Goal: Information Seeking & Learning: Learn about a topic

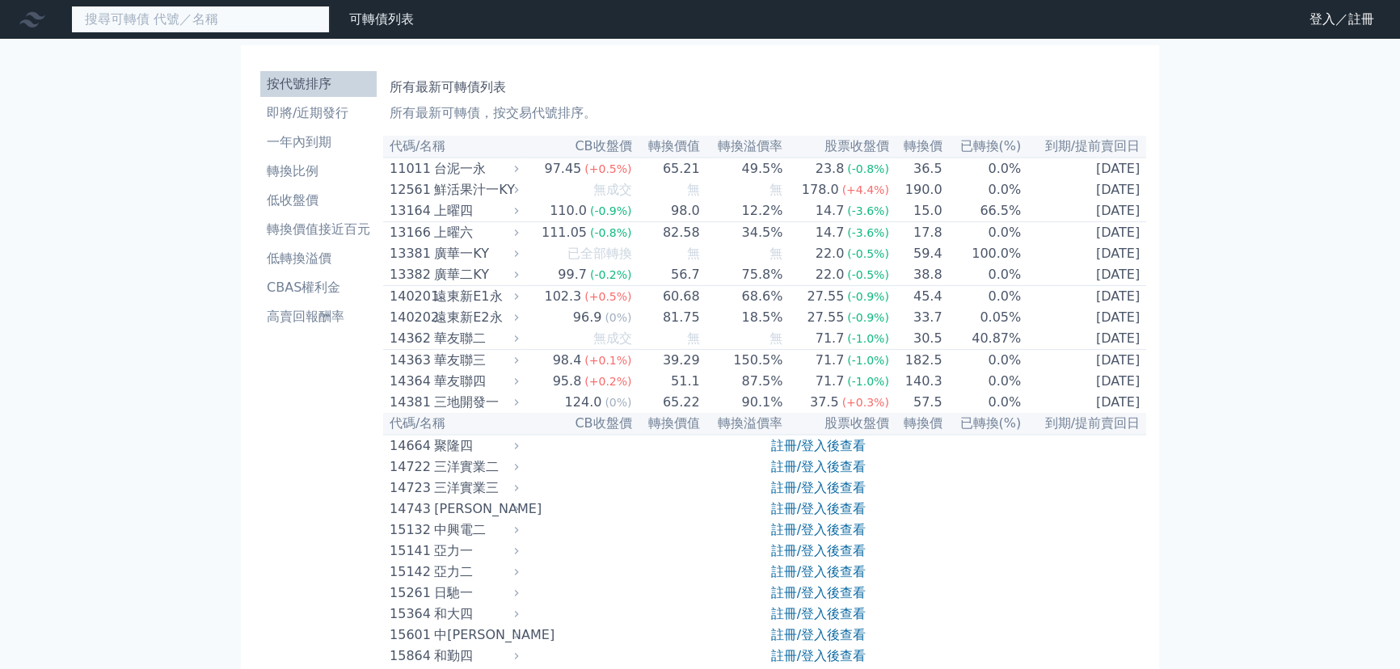
click at [207, 23] on input at bounding box center [200, 19] width 259 height 27
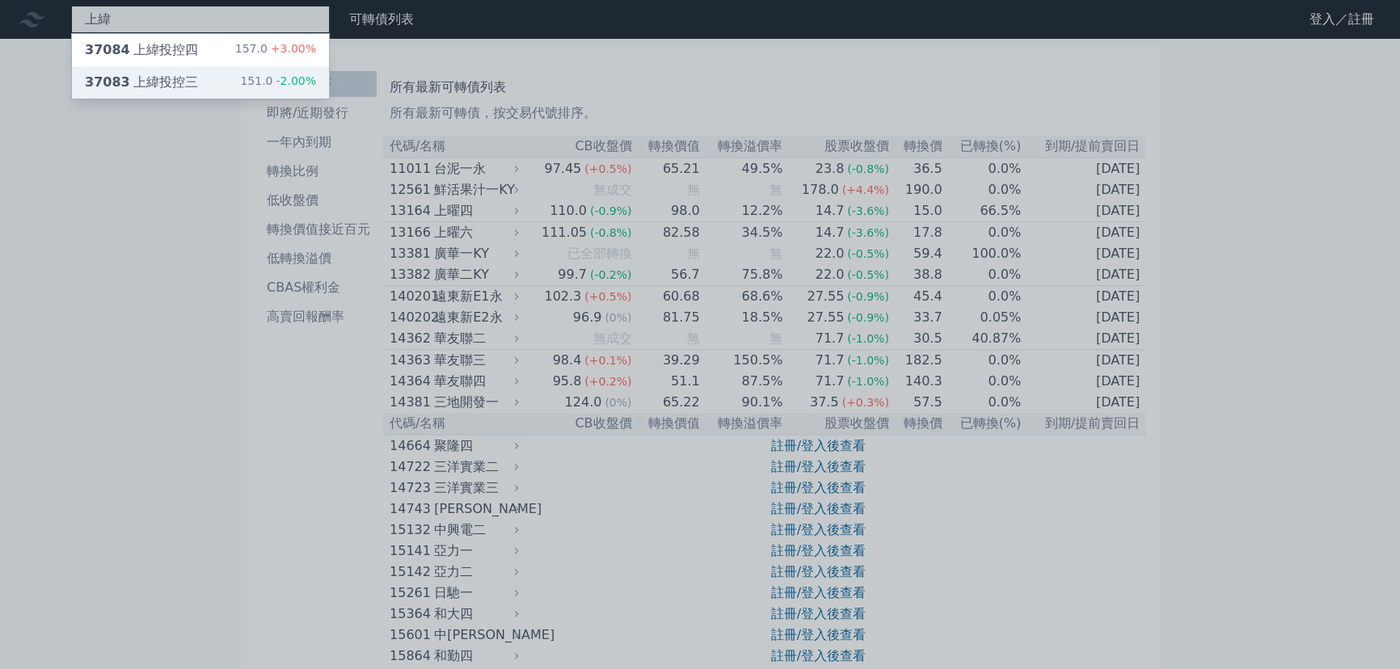
type input "上緯"
click at [225, 71] on div "37083 上緯投控三 151.0 -2.00%" at bounding box center [200, 82] width 257 height 32
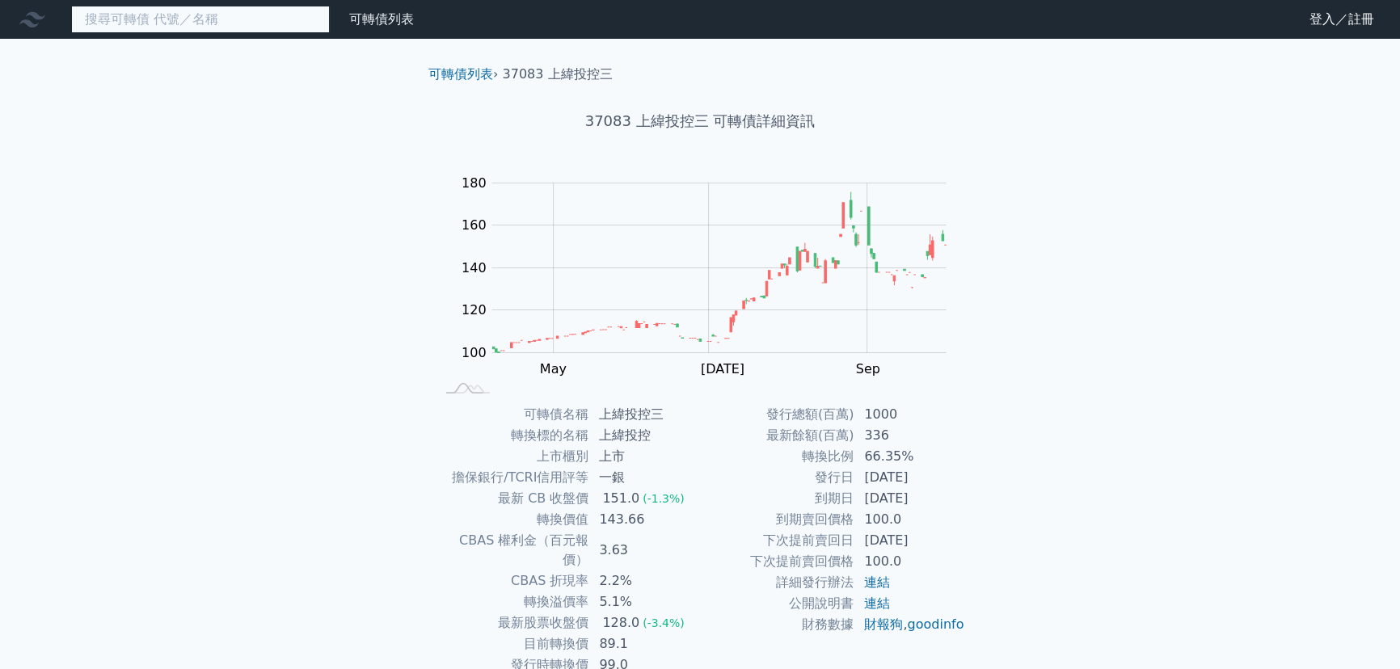
click at [162, 28] on input at bounding box center [200, 19] width 259 height 27
drag, startPoint x: 590, startPoint y: 117, endPoint x: 622, endPoint y: 119, distance: 32.4
click at [622, 119] on h1 "37083 上緯投控三 可轉債詳細資訊" at bounding box center [699, 121] width 569 height 23
copy h1 "3708"
click at [290, 19] on input at bounding box center [200, 19] width 259 height 27
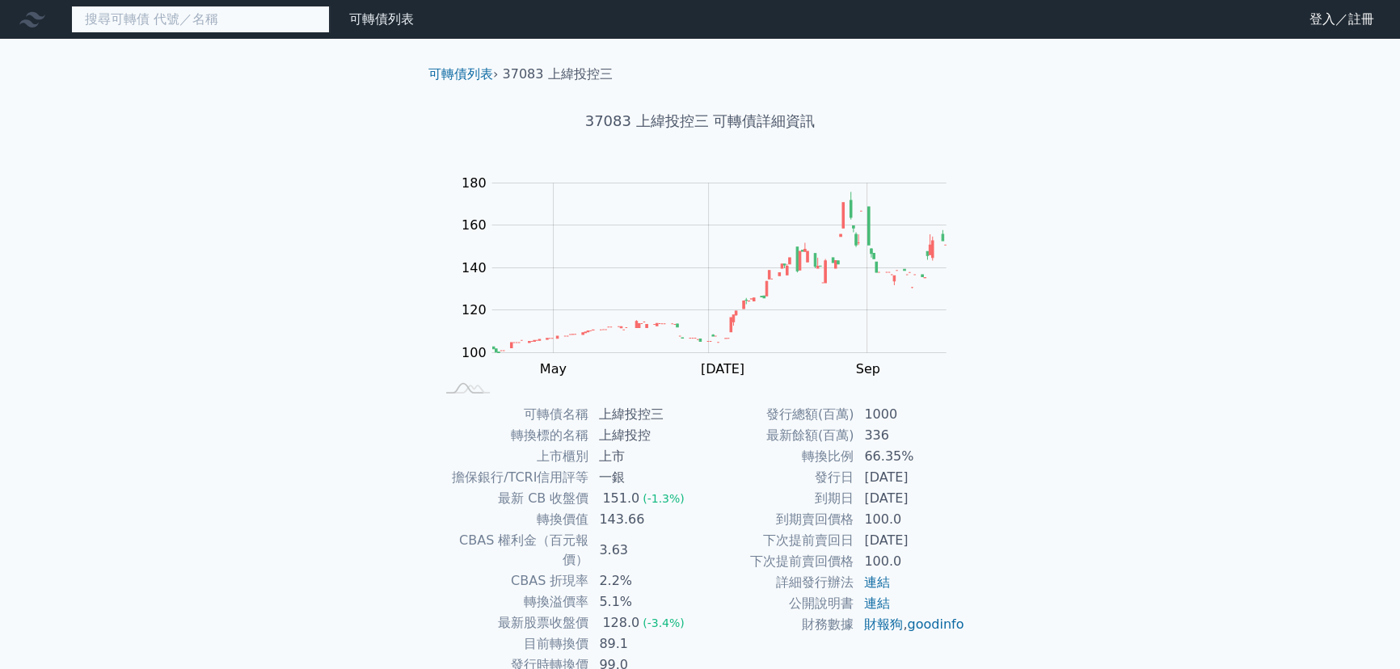
paste input "3708"
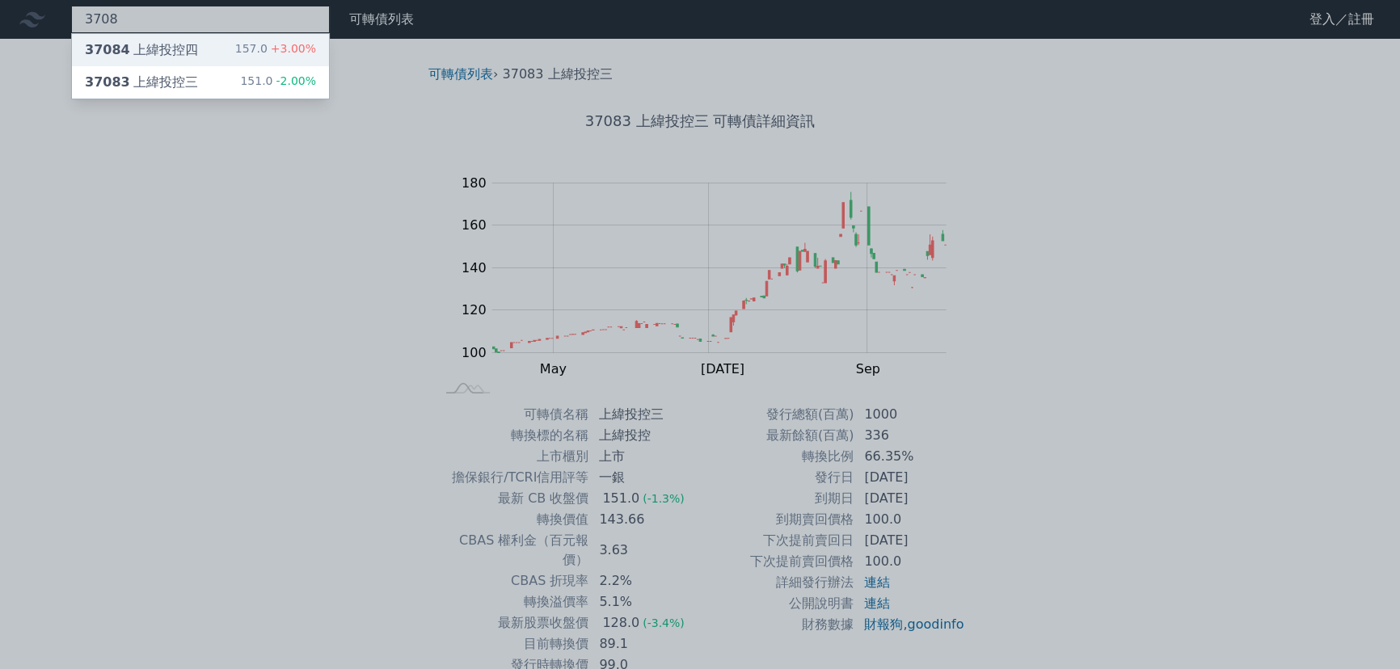
type input "3708"
click at [259, 47] on div "157.0 +3.00%" at bounding box center [275, 49] width 81 height 19
